Goal: Task Accomplishment & Management: Manage account settings

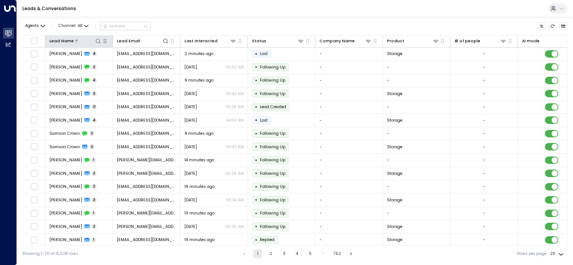
click at [97, 41] on icon at bounding box center [98, 41] width 6 height 6
type input "*****"
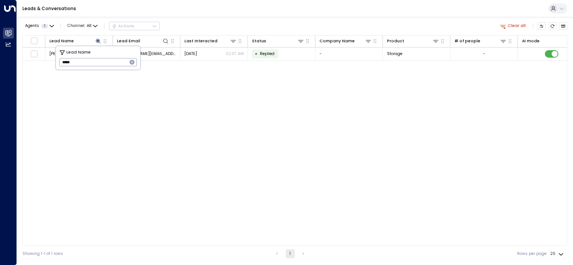
drag, startPoint x: 178, startPoint y: 93, endPoint x: 205, endPoint y: 73, distance: 33.9
click at [177, 92] on div "Lead Name Lead Email Last Interacted Status Company Name Product # of people AI…" at bounding box center [294, 140] width 545 height 211
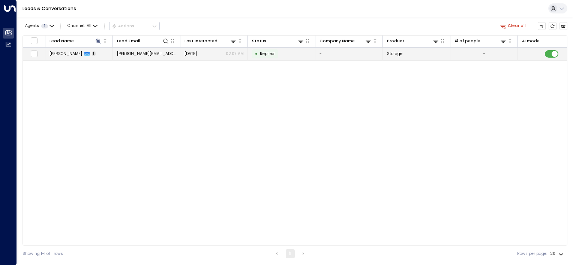
click at [221, 54] on div "[DATE] 02:07 AM" at bounding box center [213, 54] width 59 height 6
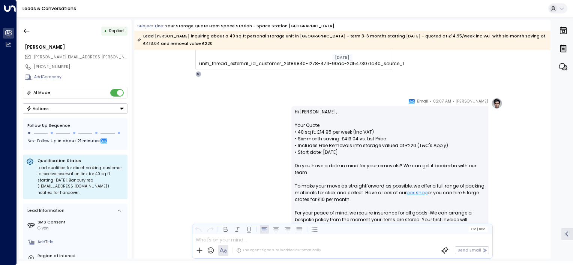
scroll to position [187, 0]
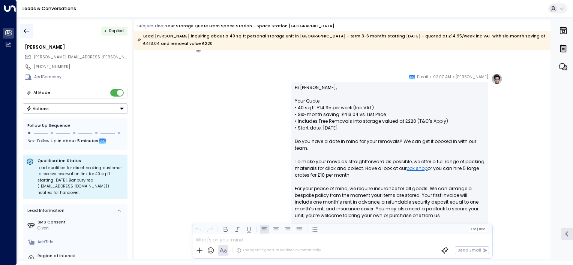
click at [25, 30] on icon "button" at bounding box center [26, 30] width 7 height 7
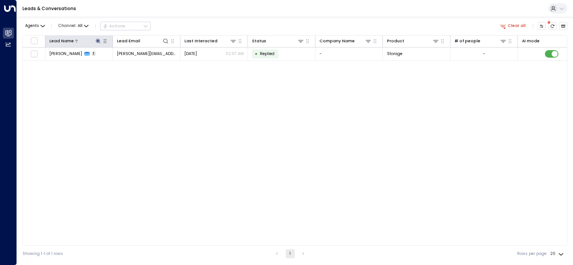
click at [98, 39] on icon at bounding box center [98, 41] width 6 height 6
click at [134, 63] on icon "button" at bounding box center [132, 62] width 6 height 6
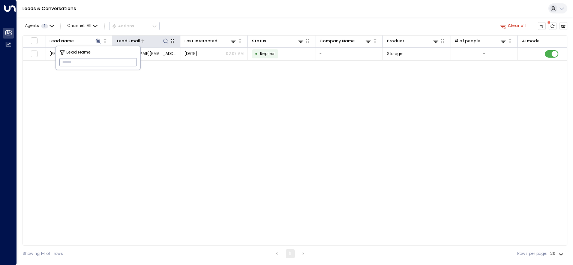
click at [166, 41] on icon at bounding box center [166, 41] width 6 height 6
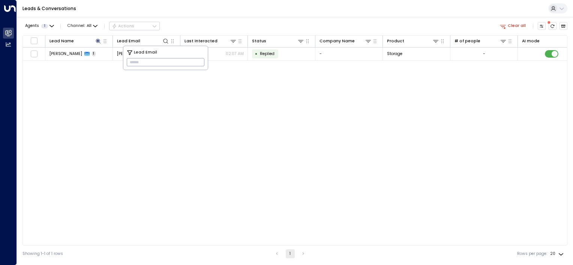
type input "**********"
click at [273, 93] on div "Lead Name Lead Email Last Interacted Status Company Name Product # of people AI…" at bounding box center [294, 140] width 545 height 211
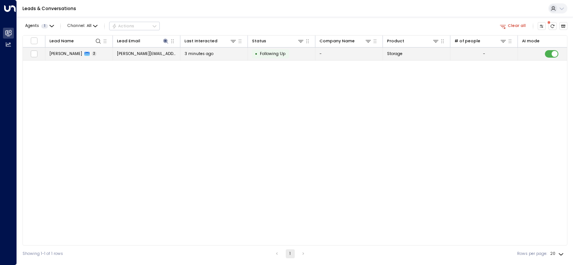
click at [324, 52] on td "-" at bounding box center [348, 54] width 67 height 13
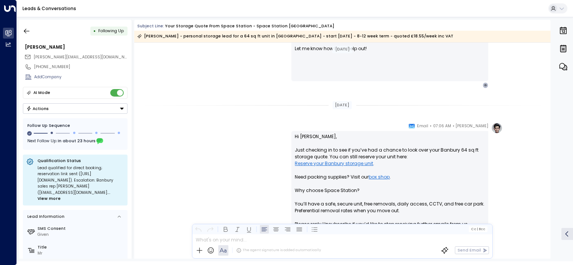
scroll to position [336, 0]
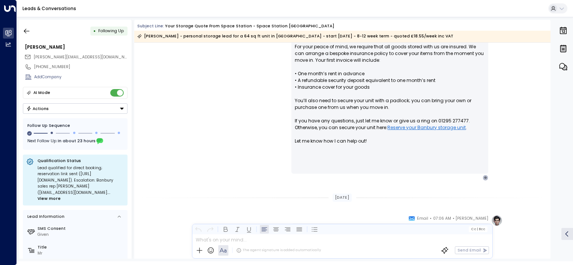
click at [73, 114] on div "• Following Up [PERSON_NAME] [PERSON_NAME][EMAIL_ADDRESS][DOMAIN_NAME] [PHONE_N…" at bounding box center [75, 139] width 112 height 239
click at [75, 109] on button "Actions" at bounding box center [75, 108] width 105 height 10
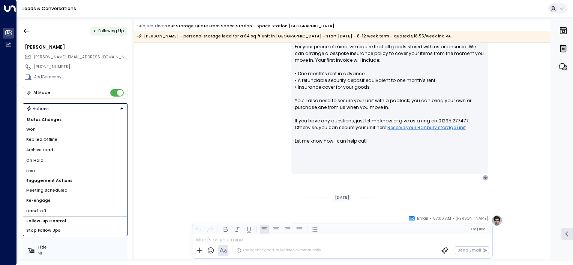
click at [36, 229] on span "Stop Follow Ups" at bounding box center [43, 231] width 34 height 6
